Goal: Transaction & Acquisition: Purchase product/service

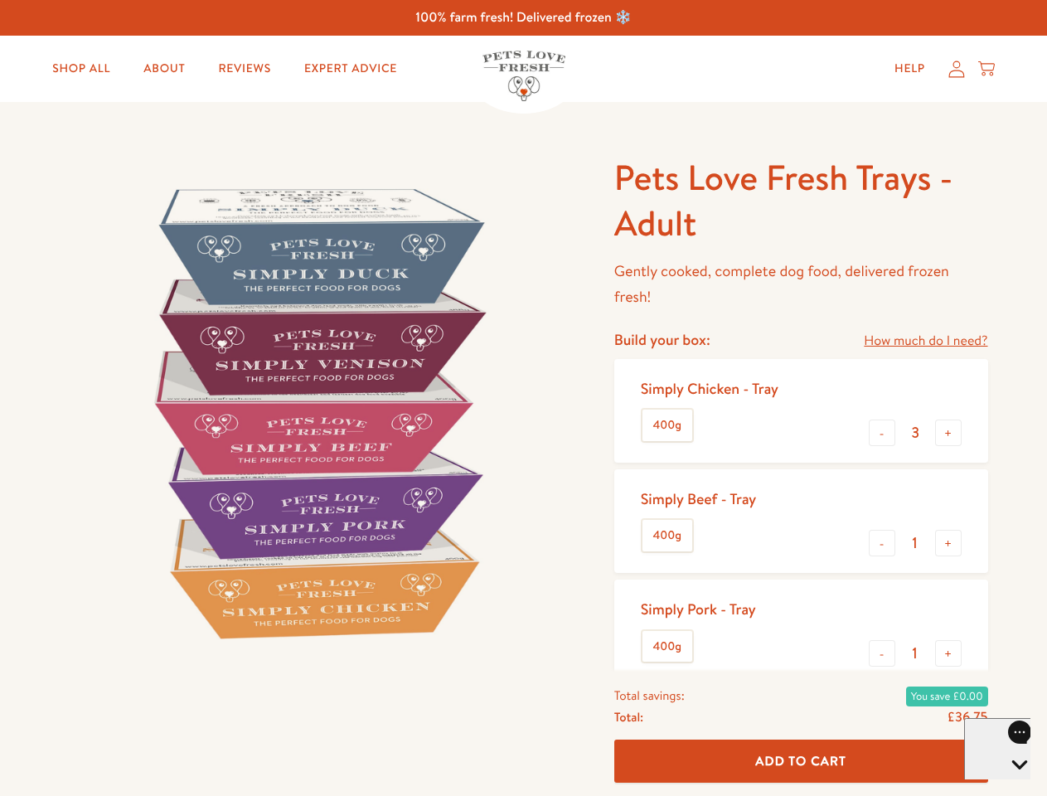
click at [523, 398] on img at bounding box center [317, 412] width 515 height 515
click at [925, 341] on link "How much do I need?" at bounding box center [926, 341] width 124 height 22
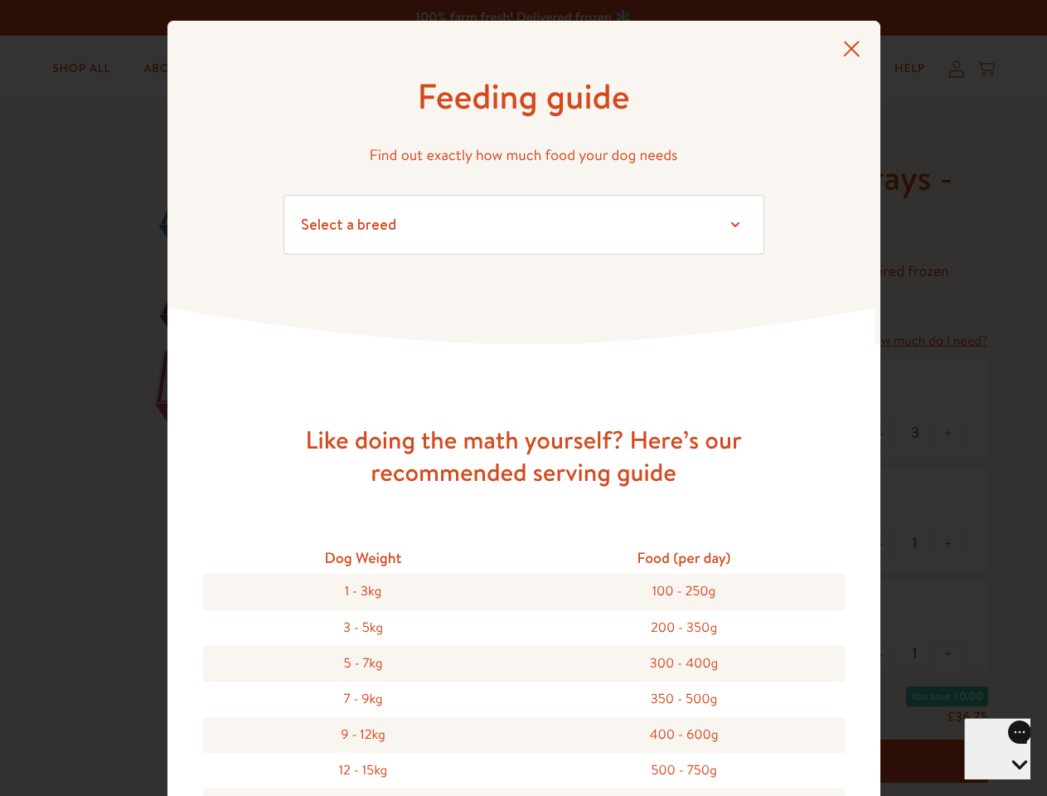
click at [882, 433] on div "Feeding guide Find out exactly how much food your dog needs Select a breed Affe…" at bounding box center [523, 398] width 1047 height 796
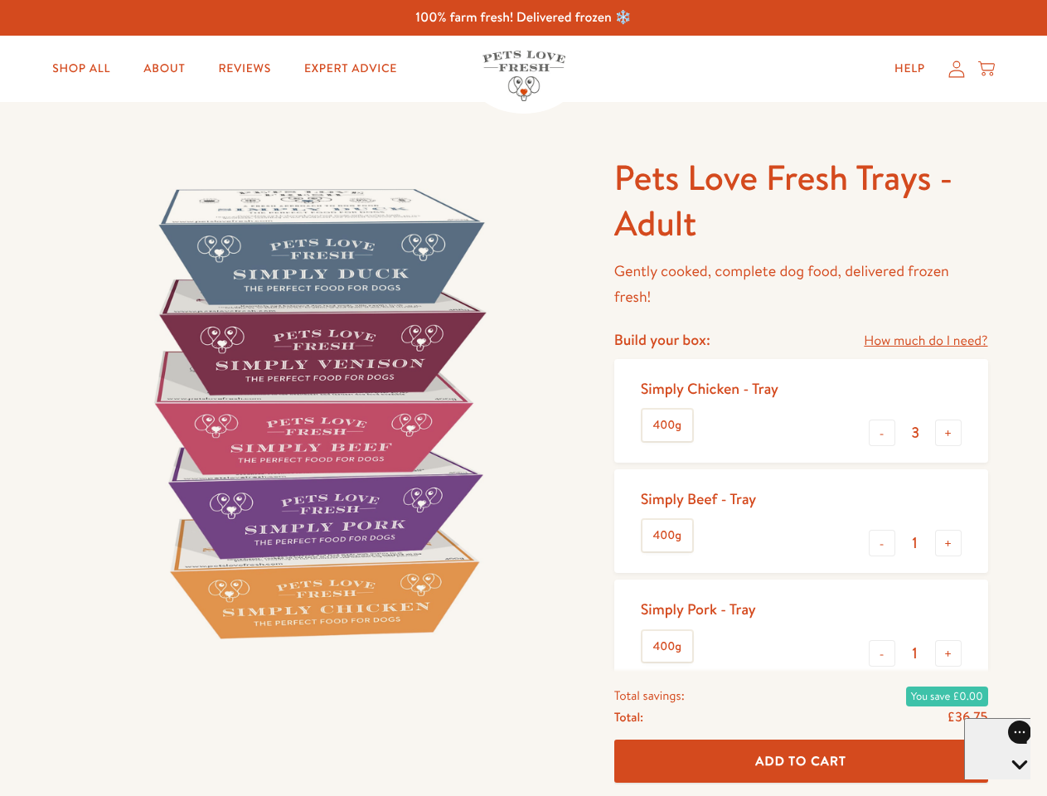
click at [948, 433] on button "+" at bounding box center [948, 432] width 27 height 27
type input "4"
click at [882, 543] on button "-" at bounding box center [882, 543] width 27 height 27
click at [948, 543] on button "+" at bounding box center [948, 543] width 27 height 27
type input "1"
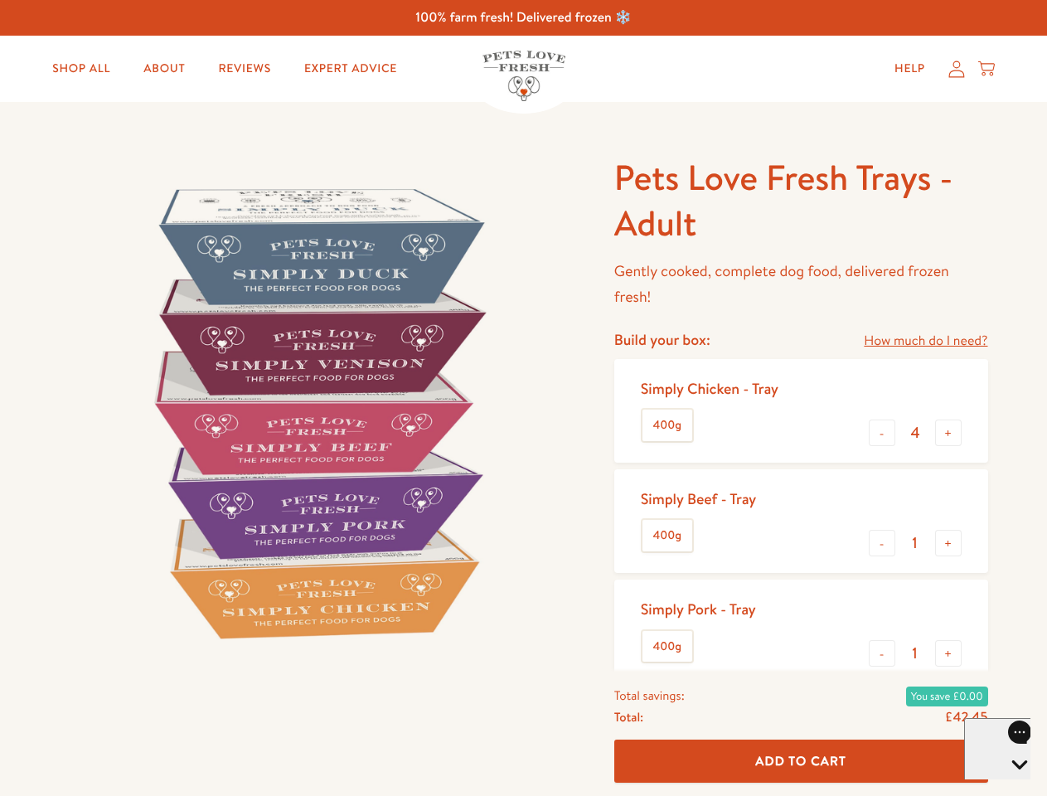
click at [882, 653] on button "-" at bounding box center [882, 653] width 27 height 27
click at [948, 653] on button "+" at bounding box center [948, 653] width 27 height 27
type input "1"
click at [801, 761] on span "Add To Cart" at bounding box center [800, 760] width 91 height 17
click at [1011, 785] on icon "Open gorgias live chat" at bounding box center [1019, 793] width 16 height 16
